Goal: Transaction & Acquisition: Obtain resource

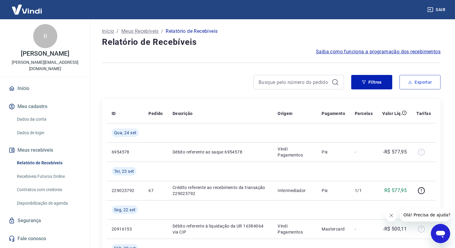
click at [420, 77] on button "Exportar" at bounding box center [419, 82] width 41 height 14
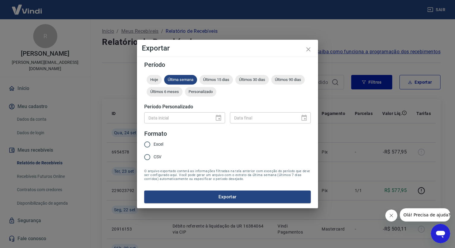
click at [179, 125] on form "Período Hoje Última semana Últimos 15 dias Últimos 30 dias Últimos 90 dias Últi…" at bounding box center [227, 133] width 166 height 142
click at [219, 117] on div "Data inicial" at bounding box center [184, 117] width 81 height 11
click at [218, 91] on div "Hoje Última semana Últimos 15 dias Últimos 30 dias Últimos 90 dias Últimos 6 me…" at bounding box center [227, 87] width 166 height 24
drag, startPoint x: 209, startPoint y: 93, endPoint x: 211, endPoint y: 106, distance: 13.5
click at [209, 93] on span "Personalizado" at bounding box center [200, 92] width 31 height 5
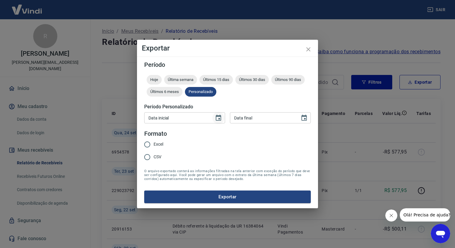
click at [219, 119] on icon "Choose date" at bounding box center [218, 118] width 5 height 6
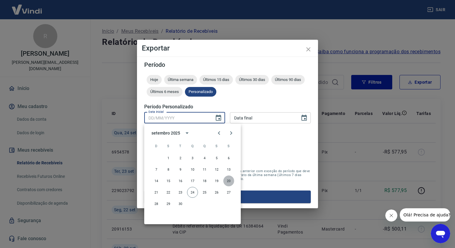
click at [226, 181] on button "20" at bounding box center [228, 181] width 11 height 11
type input "20/09/2025"
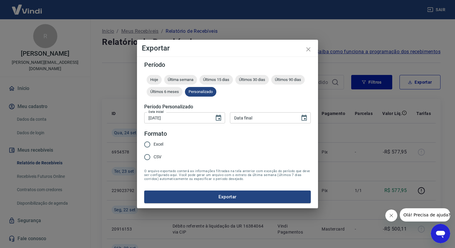
type input "DD/MM/YYYY"
drag, startPoint x: 277, startPoint y: 115, endPoint x: 288, endPoint y: 116, distance: 10.9
click at [277, 115] on input "DD/MM/YYYY" at bounding box center [263, 117] width 66 height 11
click at [307, 116] on icon "Choose date" at bounding box center [303, 118] width 7 height 7
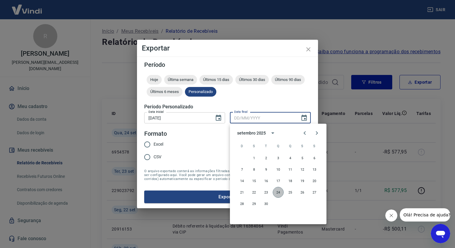
drag, startPoint x: 279, startPoint y: 193, endPoint x: 235, endPoint y: 191, distance: 44.1
click at [279, 193] on button "24" at bounding box center [278, 192] width 11 height 11
type input "[DATE]"
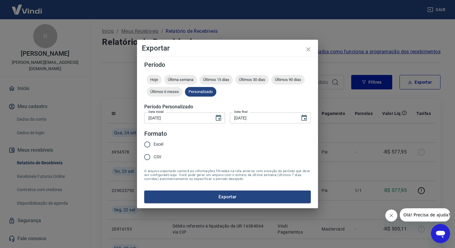
click at [159, 157] on span "CSV" at bounding box center [157, 157] width 8 height 6
click at [153, 157] on input "CSV" at bounding box center [147, 157] width 13 height 13
radio input "true"
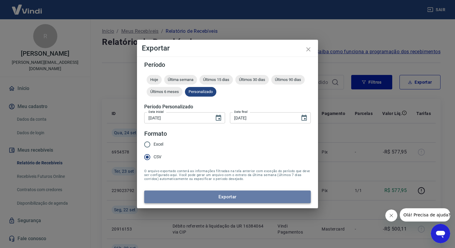
click at [216, 195] on button "Exportar" at bounding box center [227, 197] width 166 height 13
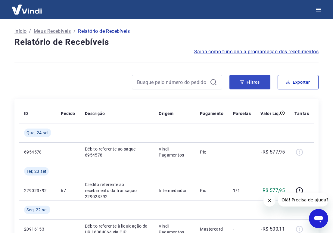
click at [256, 83] on button "Filtros" at bounding box center [250, 82] width 41 height 14
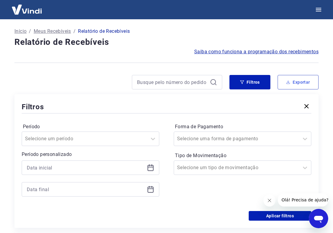
click at [293, 82] on button "Exportar" at bounding box center [298, 82] width 41 height 14
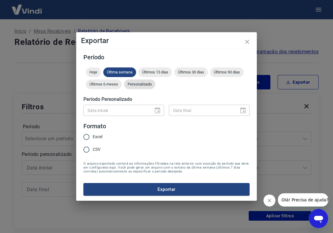
click at [142, 85] on span "Personalizado" at bounding box center [139, 84] width 31 height 5
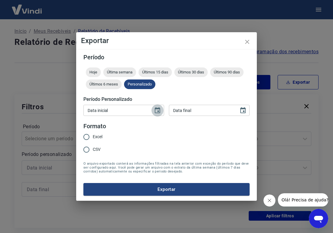
click at [159, 112] on icon "Choose date" at bounding box center [157, 110] width 5 height 6
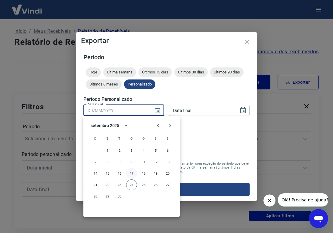
click at [131, 174] on button "17" at bounding box center [131, 173] width 11 height 11
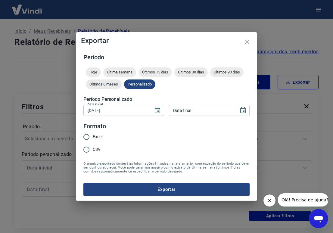
type input "[DATE]"
click at [243, 112] on icon "Choose date" at bounding box center [243, 110] width 7 height 7
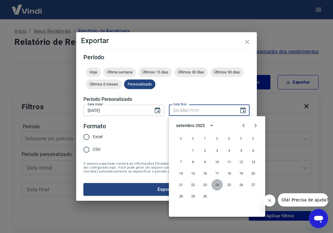
click at [217, 185] on button "24" at bounding box center [217, 185] width 11 height 11
type input "[DATE]"
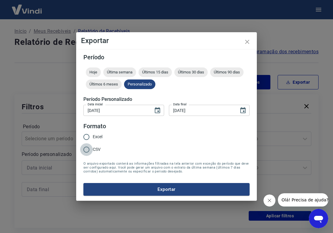
click at [87, 148] on input "CSV" at bounding box center [86, 149] width 13 height 13
radio input "true"
click at [192, 194] on button "Exportar" at bounding box center [167, 189] width 166 height 13
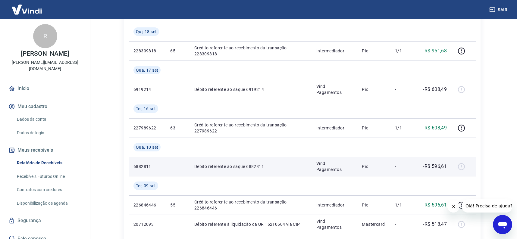
scroll to position [505, 0]
